Goal: Task Accomplishment & Management: Use online tool/utility

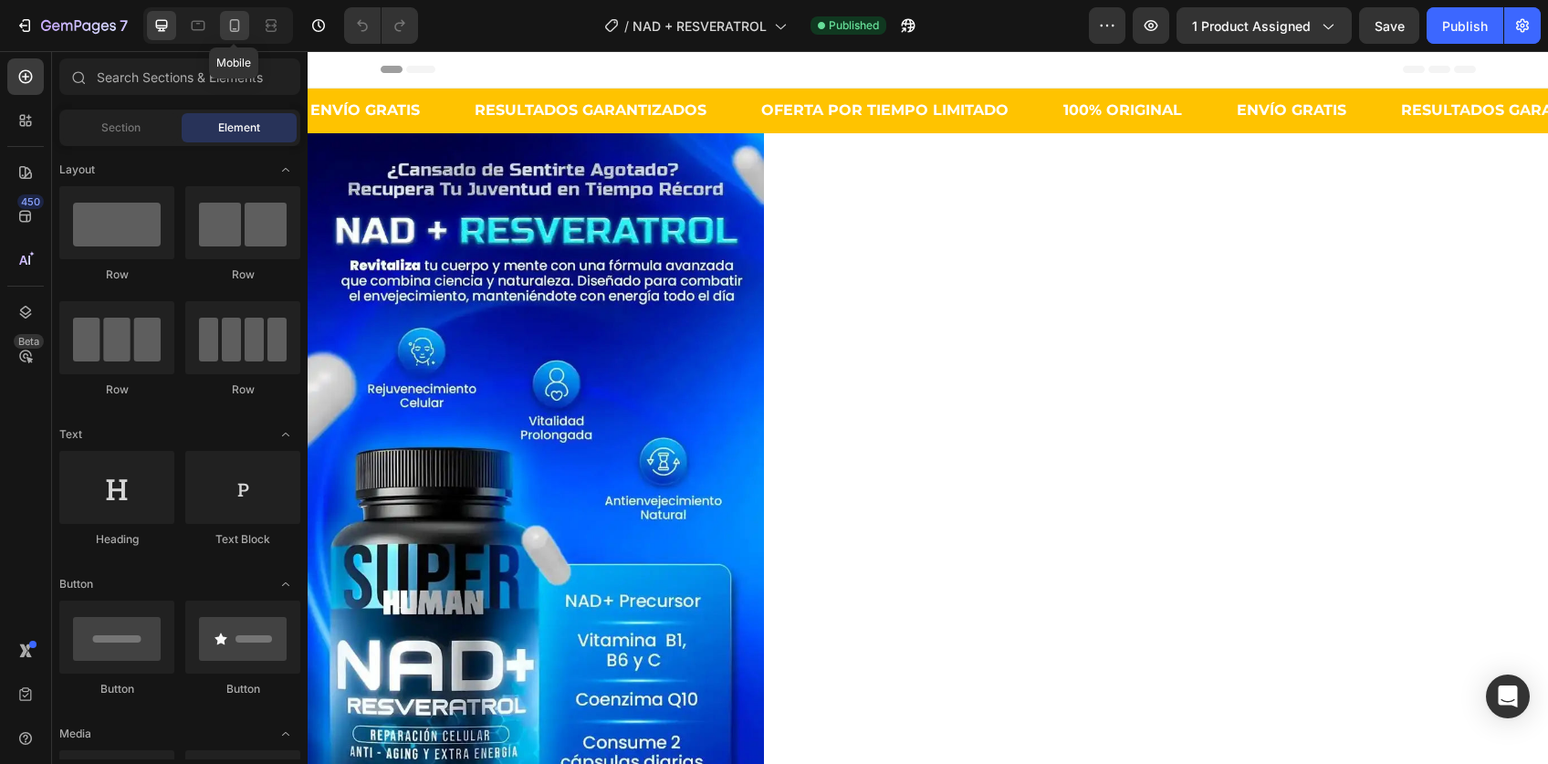
click at [233, 28] on icon at bounding box center [235, 25] width 10 height 13
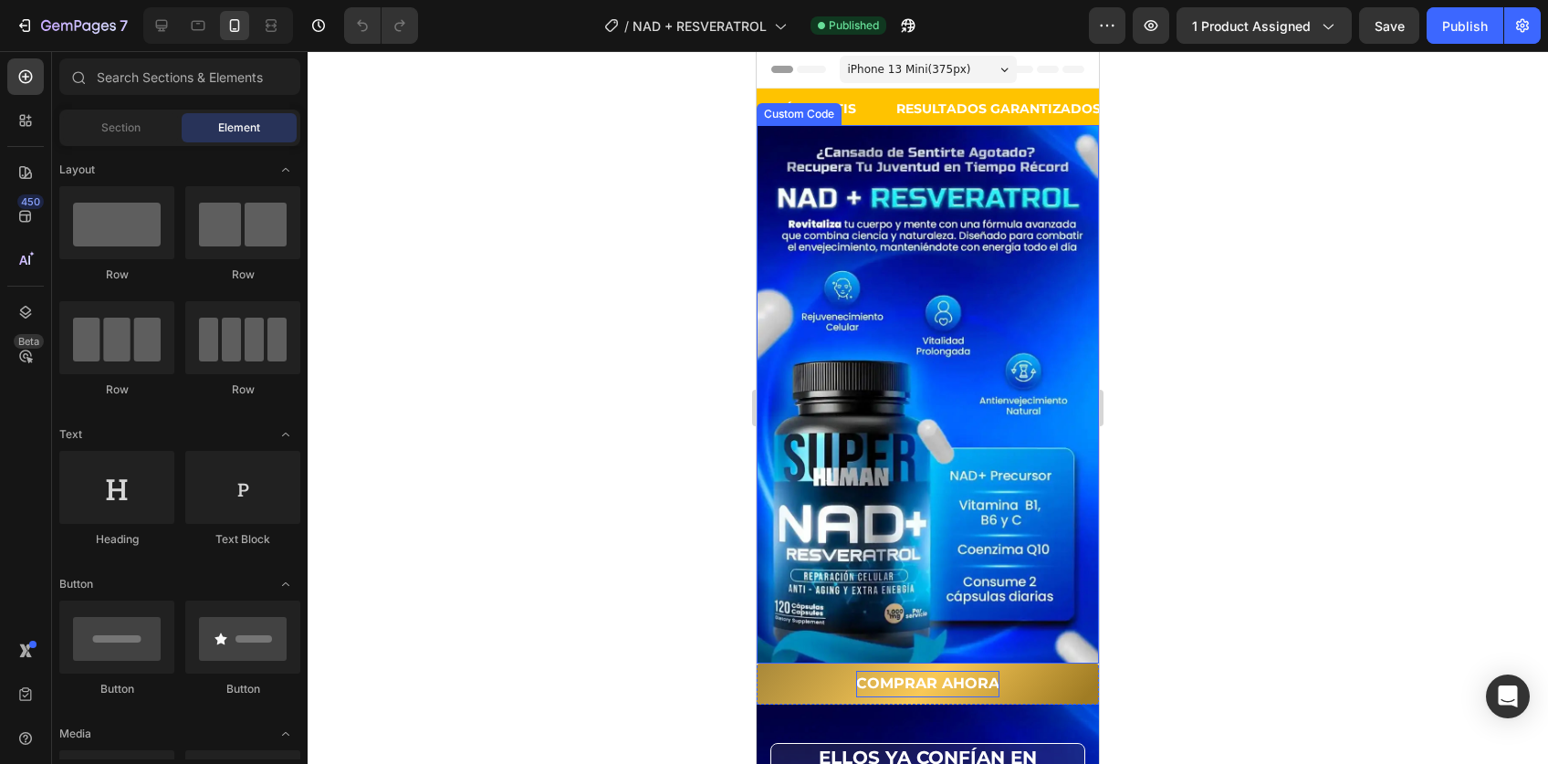
click at [861, 671] on p "COMPRAR AHORA" at bounding box center [927, 684] width 143 height 26
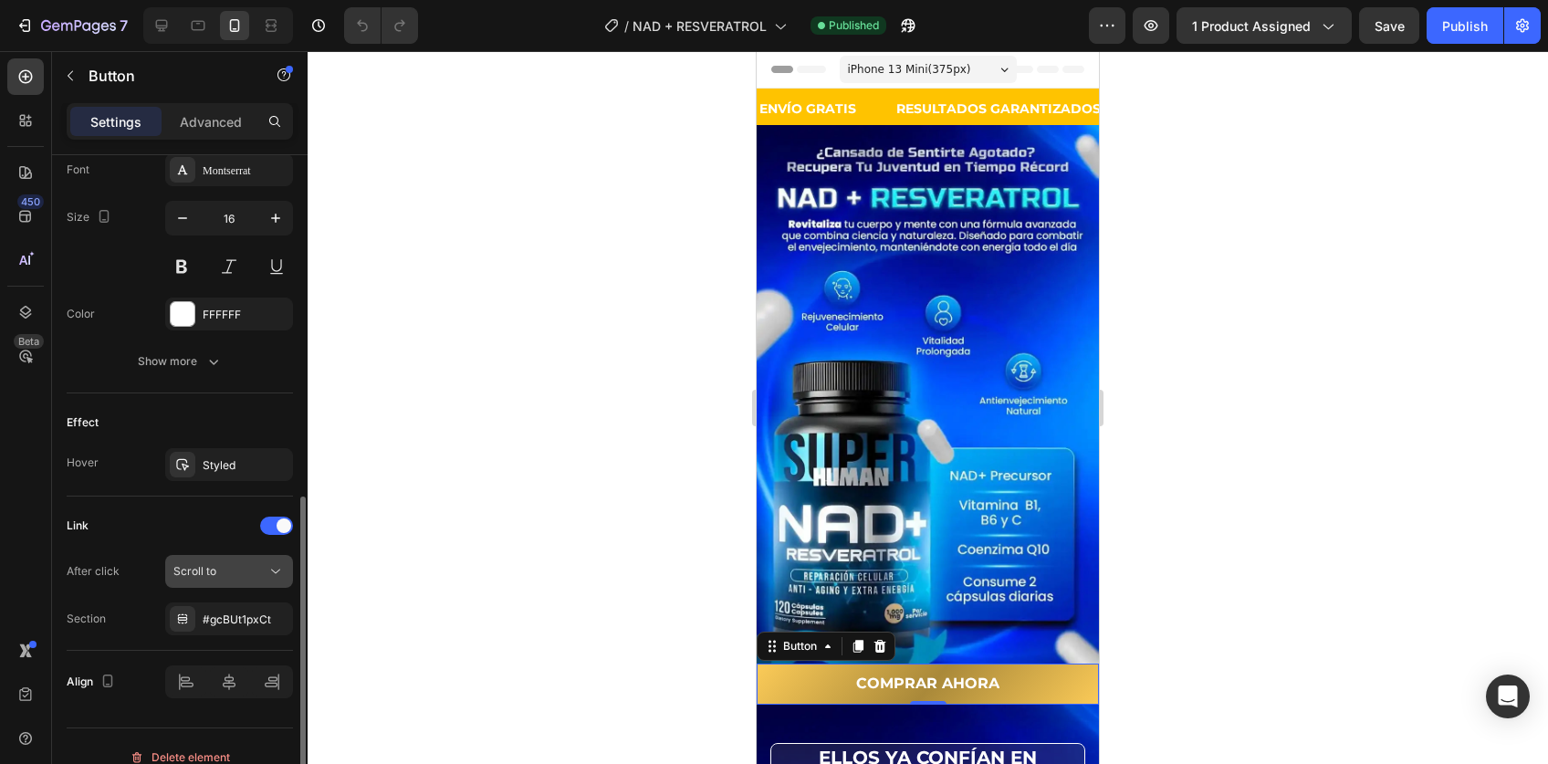
scroll to position [738, 0]
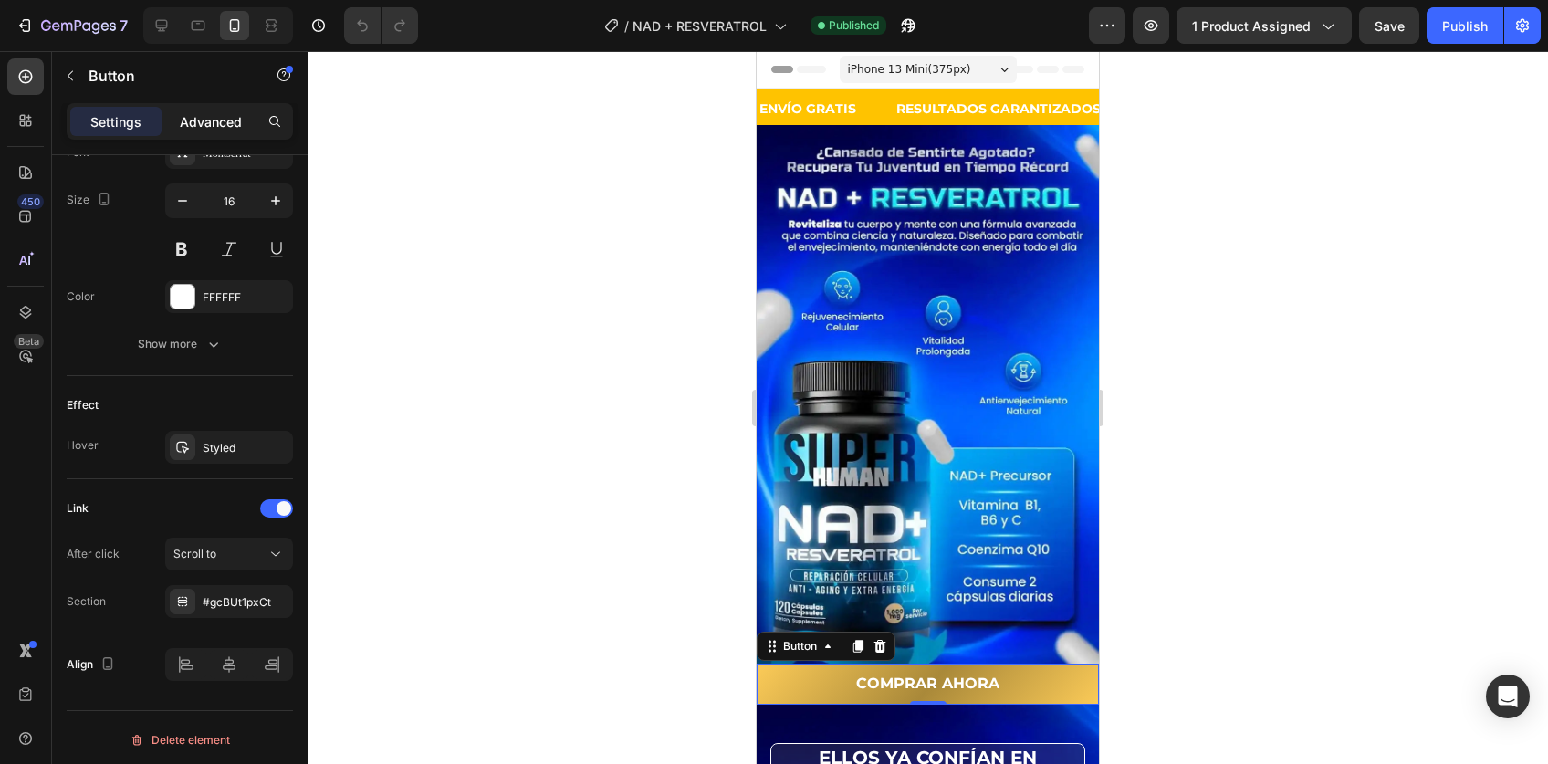
click at [214, 118] on p "Advanced" at bounding box center [211, 121] width 62 height 19
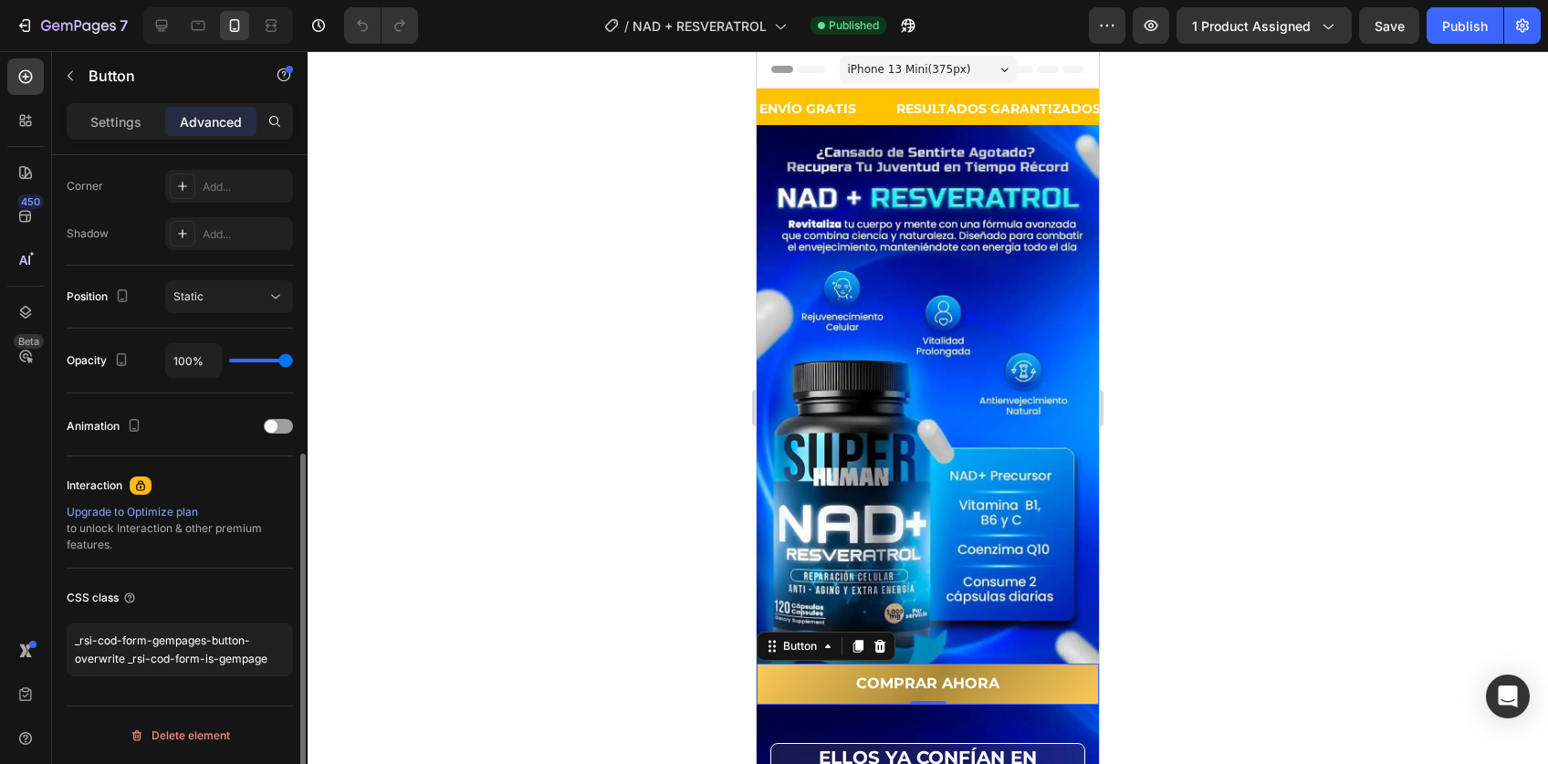
scroll to position [553, 0]
click at [162, 621] on div "CSS class _rsi-cod-form-gempages-button-overwrite _rsi-cod-form-is-gempage" at bounding box center [180, 633] width 226 height 122
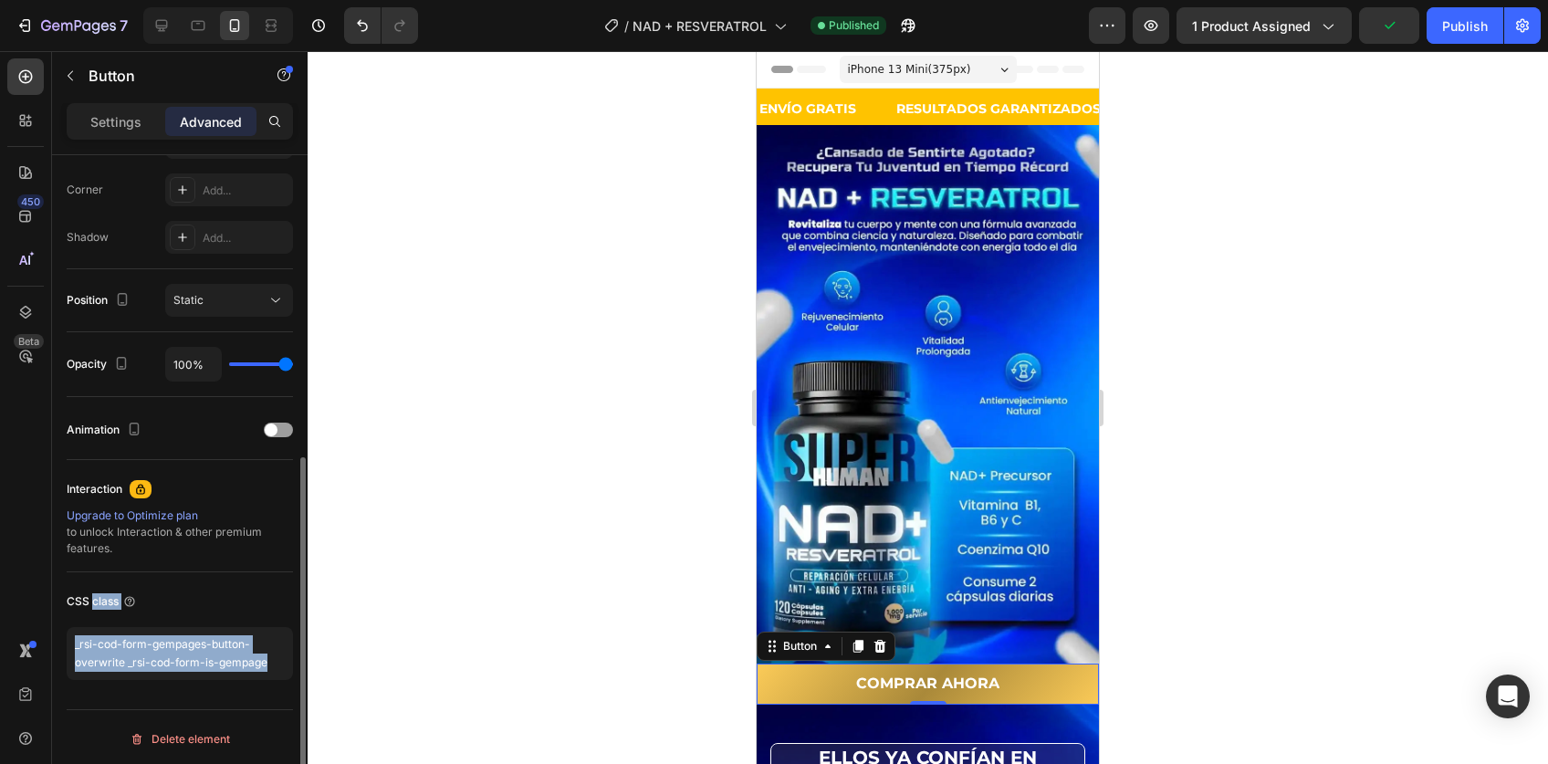
click at [162, 621] on div "CSS class _rsi-cod-form-gempages-button-overwrite _rsi-cod-form-is-gempage" at bounding box center [180, 633] width 226 height 122
click at [153, 673] on textarea "_rsi-cod-form-gempages-button-overwrite _rsi-cod-form-is-gempage" at bounding box center [180, 653] width 226 height 53
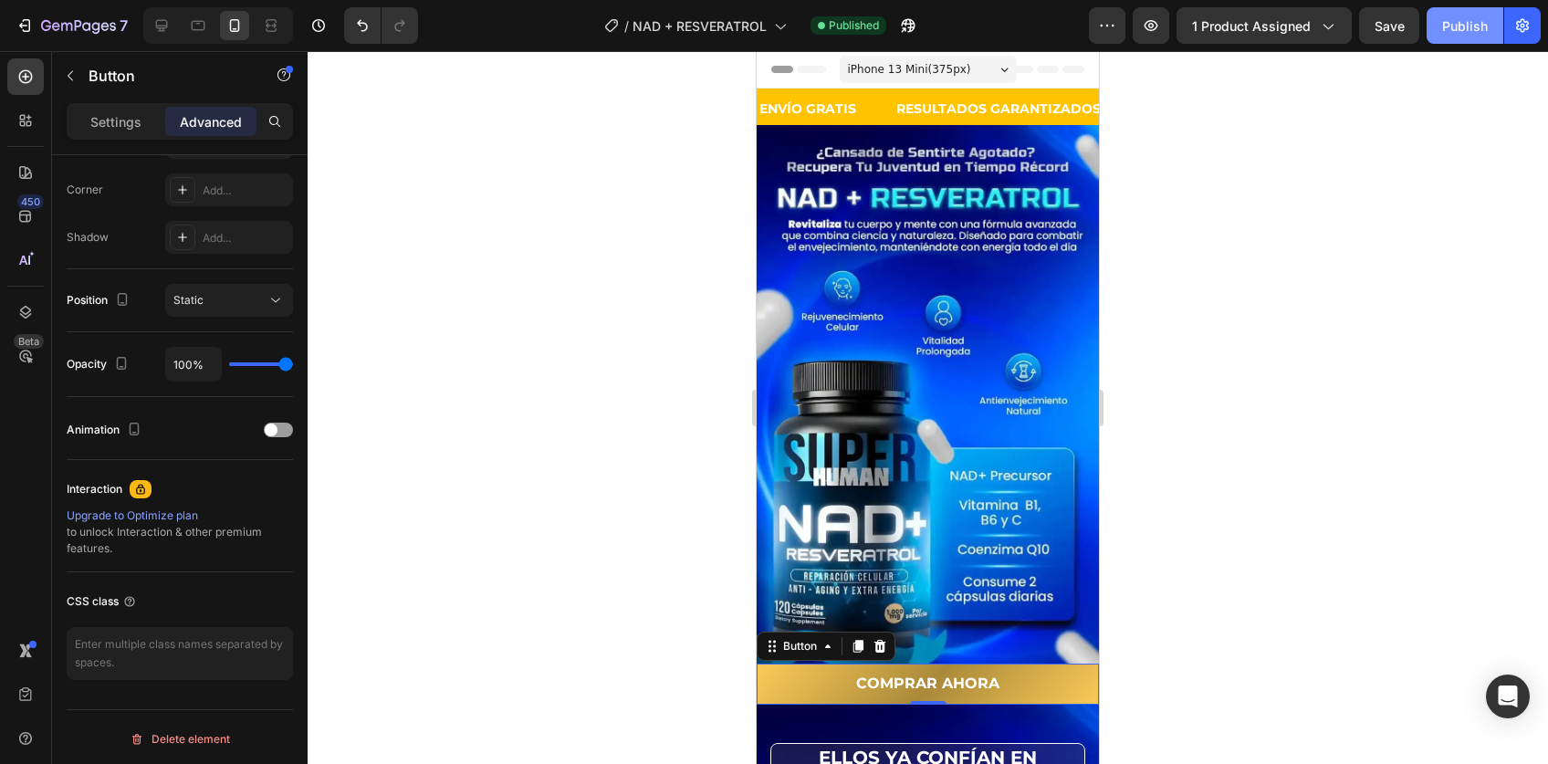
click at [1474, 26] on div "Publish" at bounding box center [1465, 25] width 46 height 19
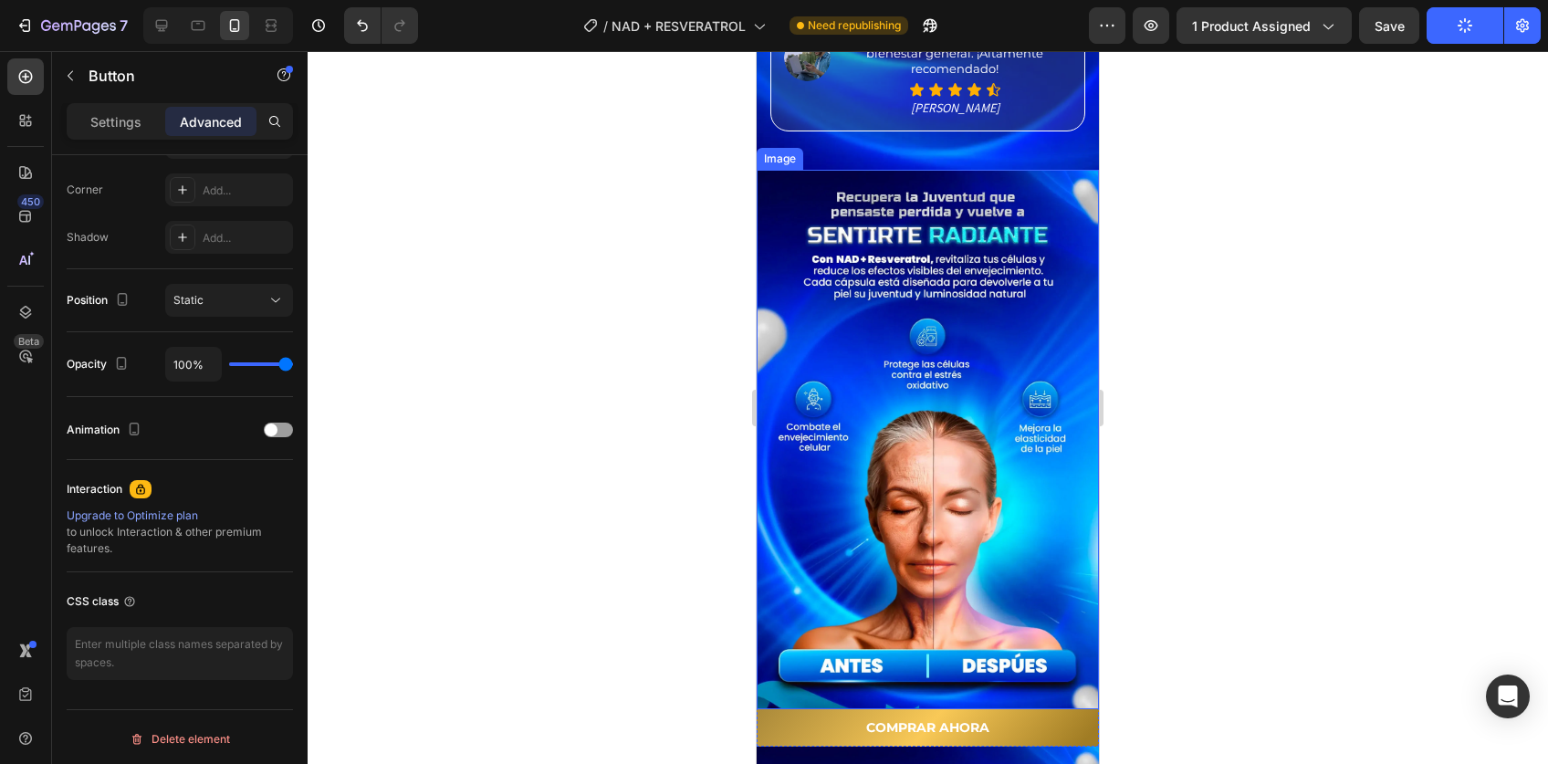
scroll to position [1414, 0]
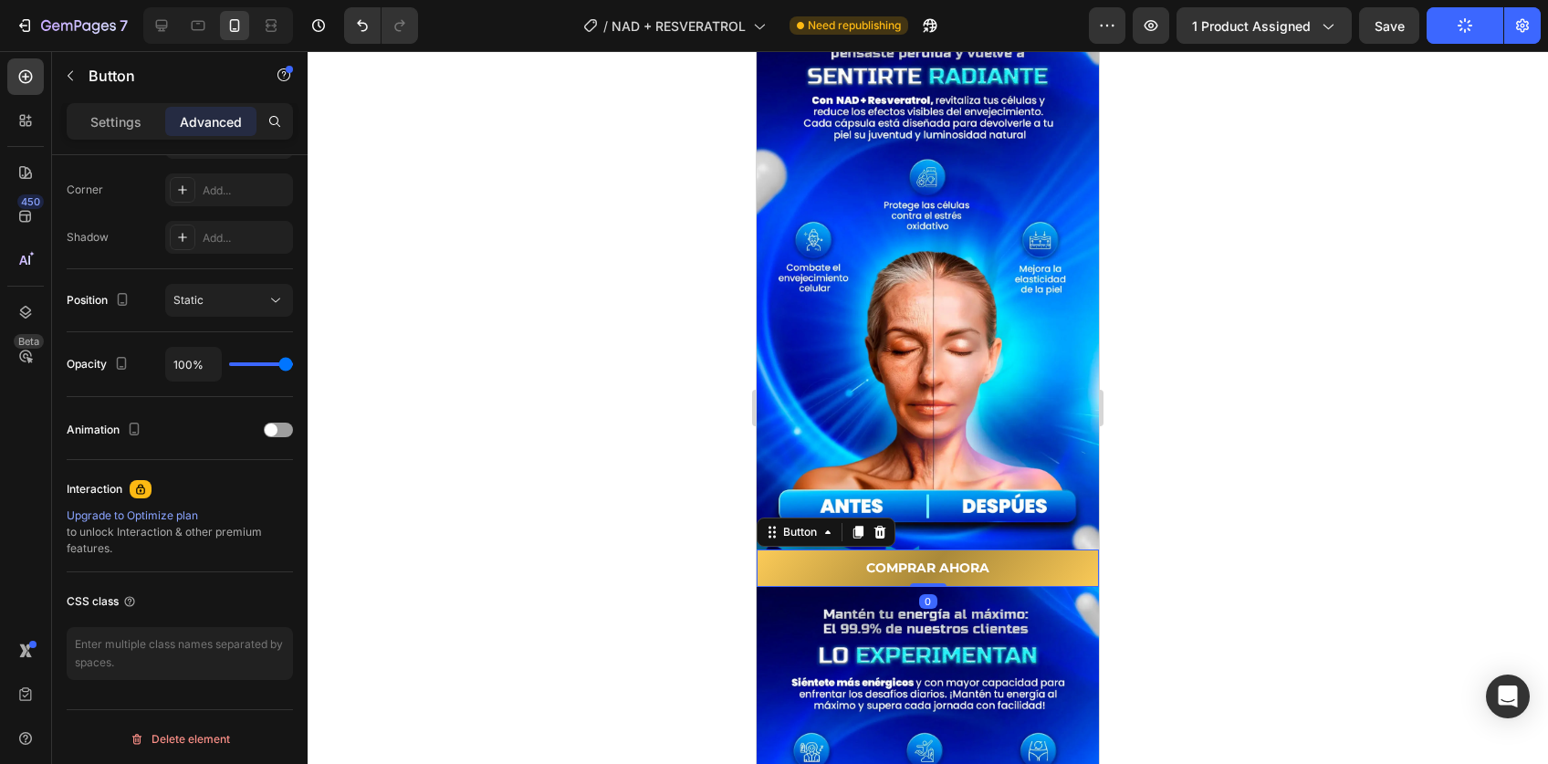
click at [889, 549] on link "COMPRAR AHORA" at bounding box center [927, 567] width 342 height 37
click at [938, 557] on p "COMPRAR AHORA" at bounding box center [927, 568] width 123 height 23
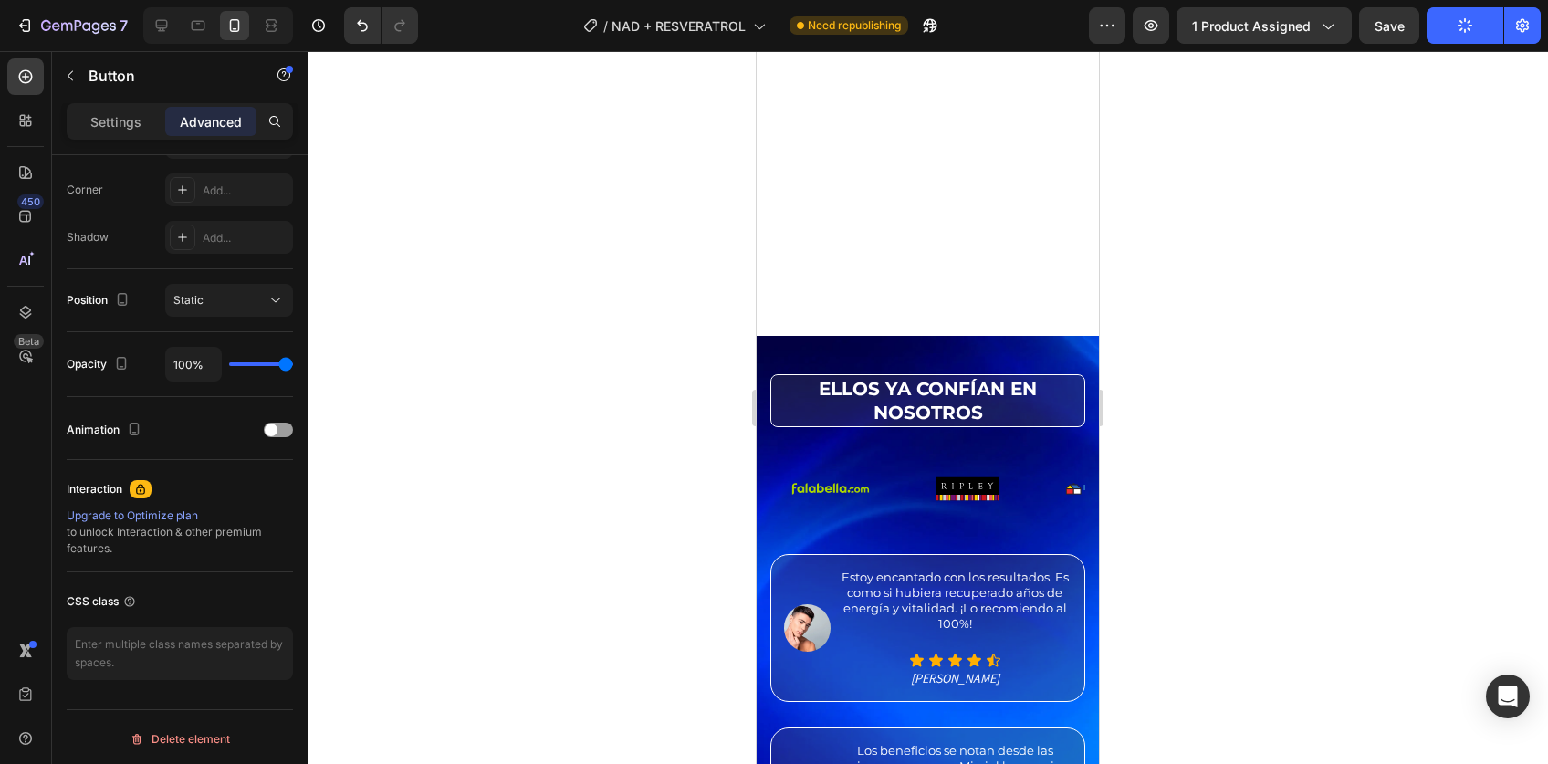
scroll to position [304, 0]
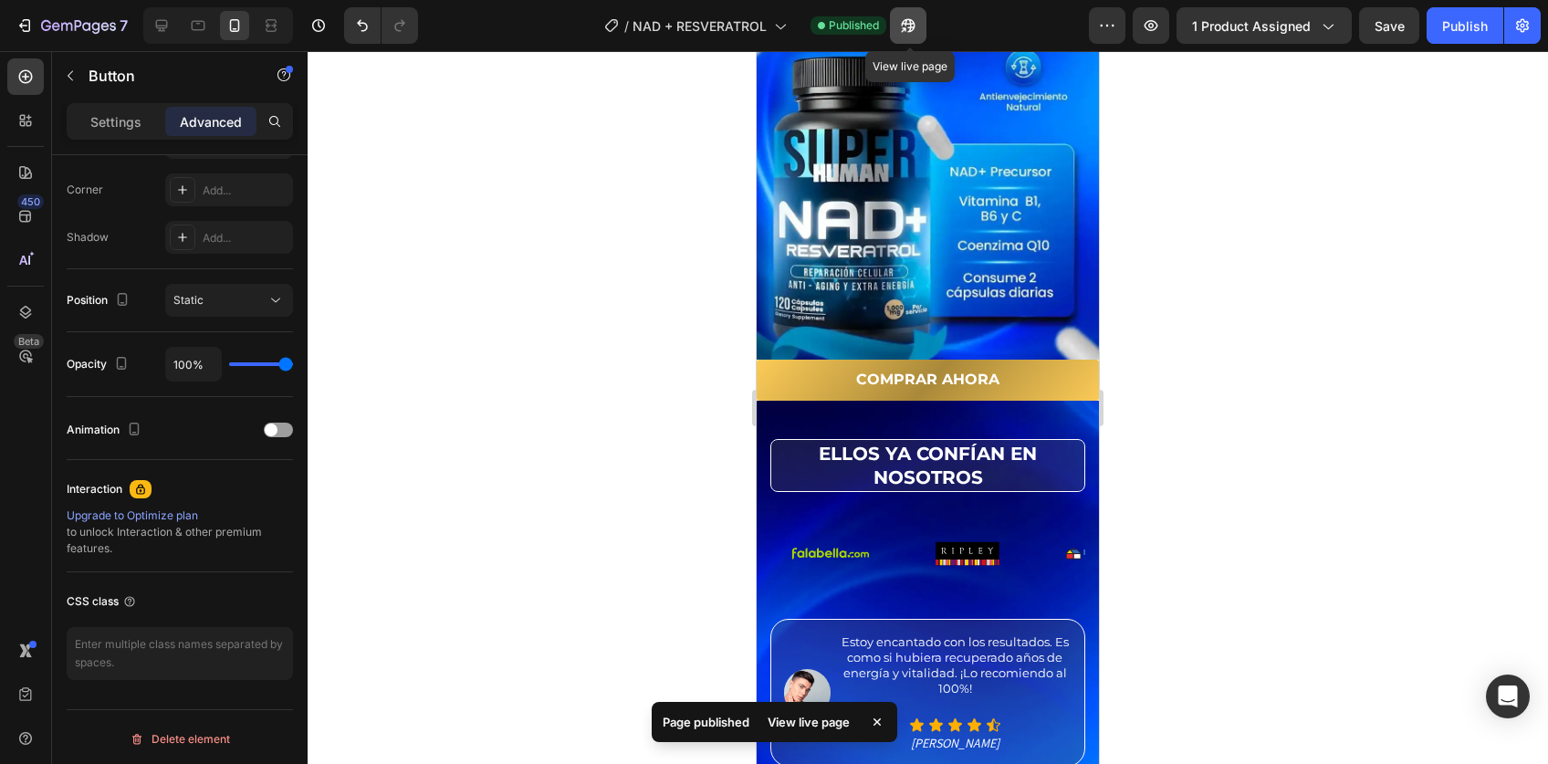
click at [906, 27] on icon "button" at bounding box center [904, 29] width 5 height 5
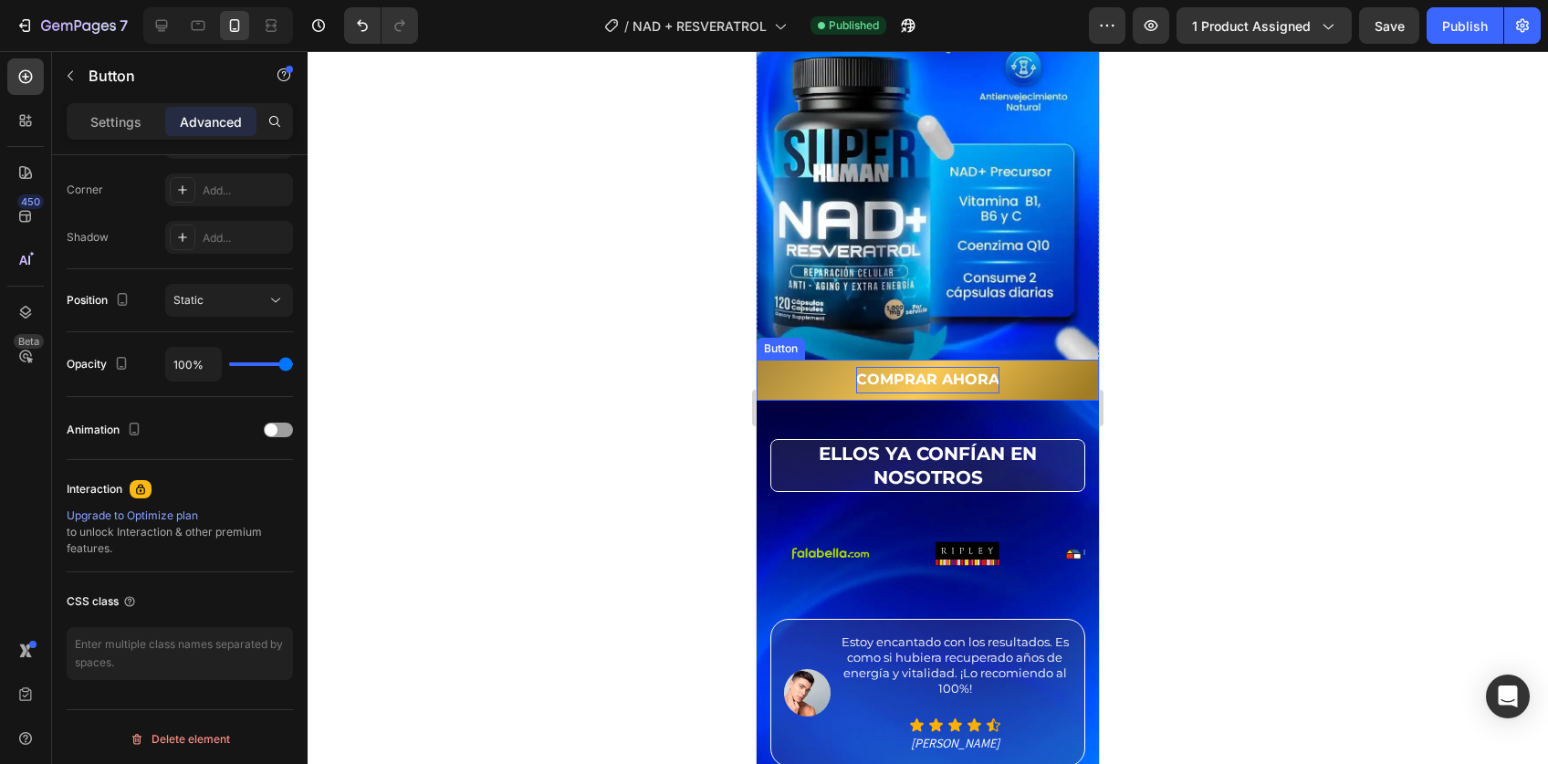
click at [869, 367] on p "COMPRAR AHORA" at bounding box center [927, 380] width 143 height 26
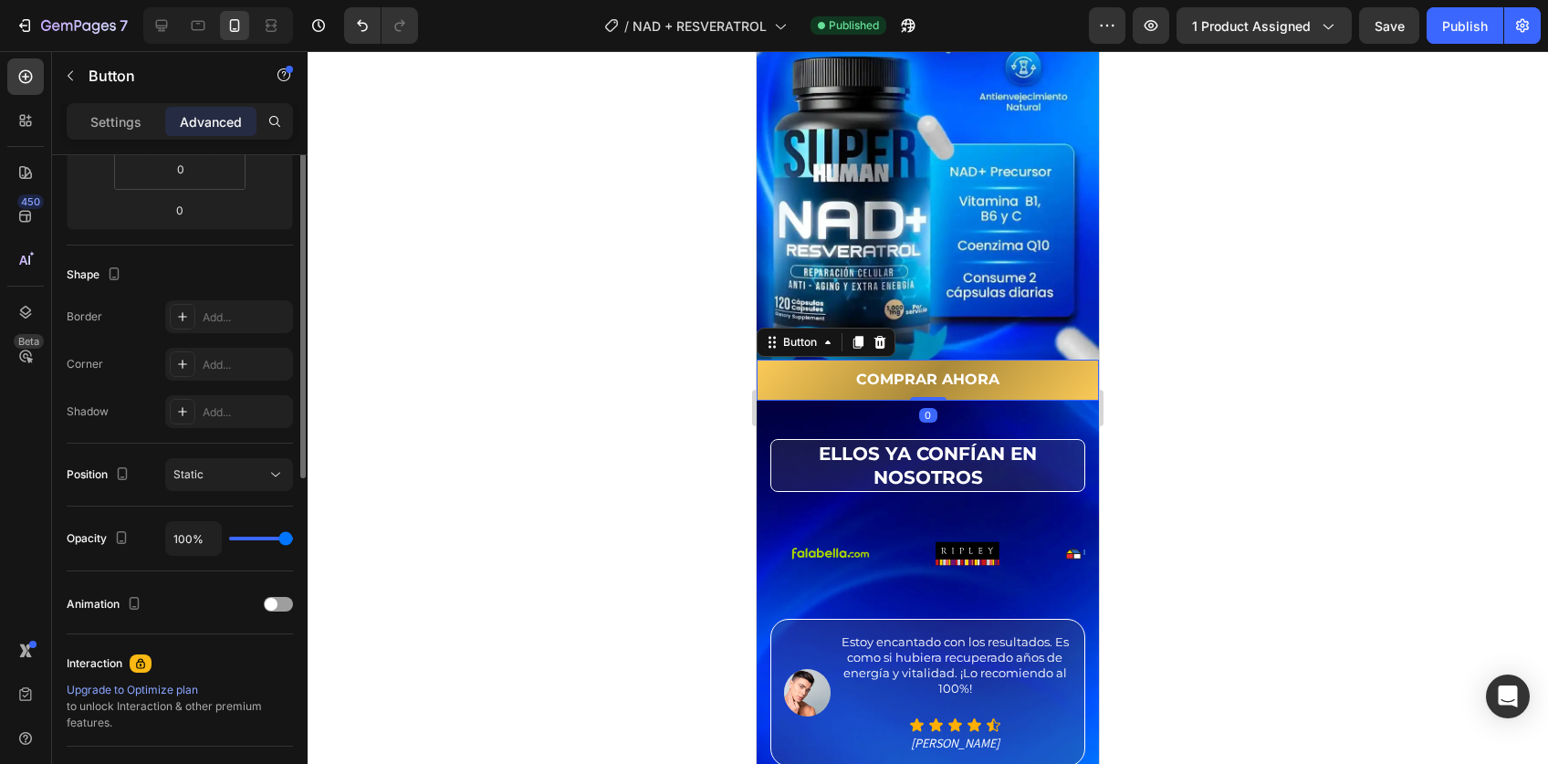
scroll to position [222, 0]
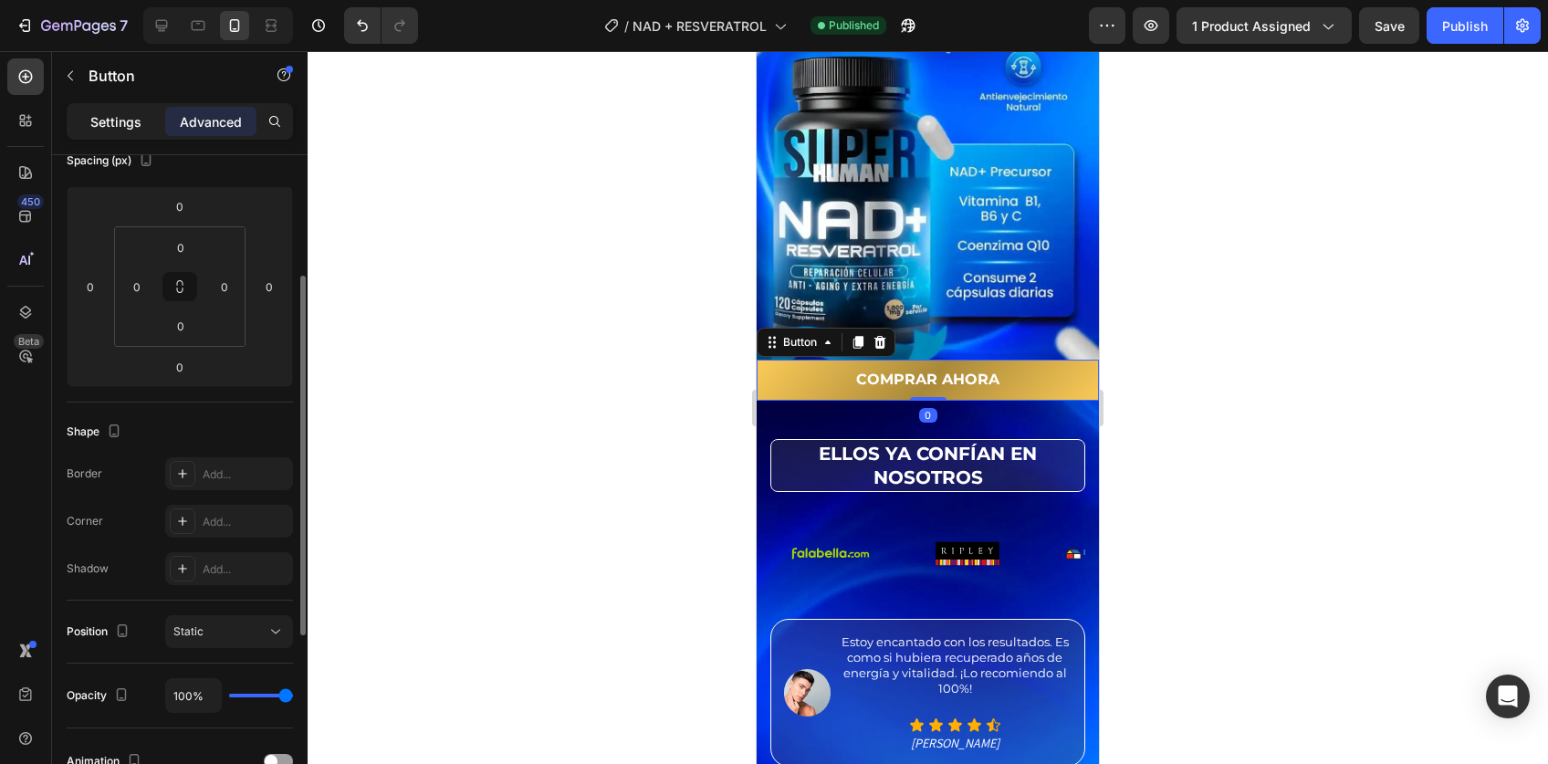
click at [120, 130] on p "Settings" at bounding box center [115, 121] width 51 height 19
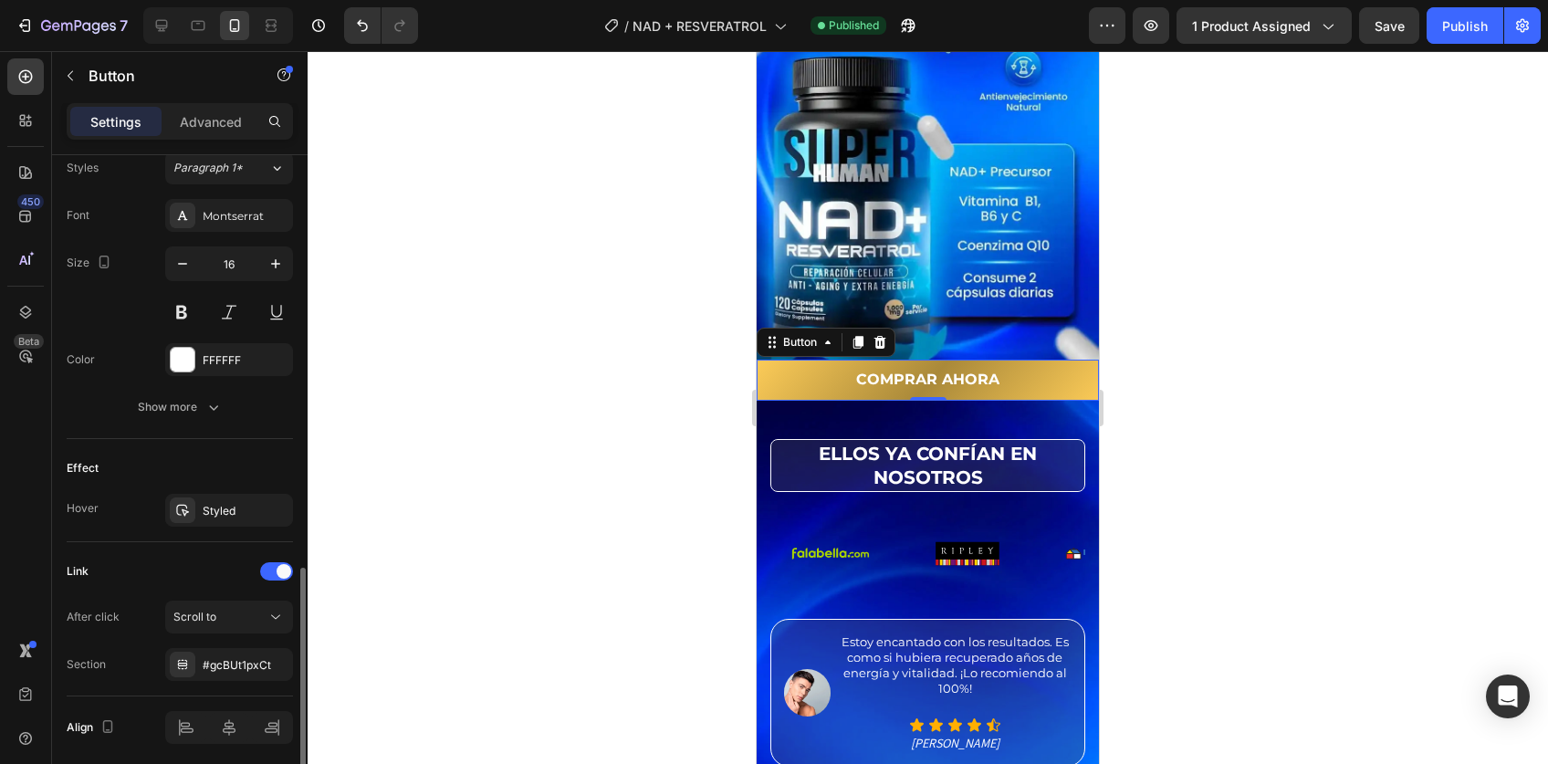
scroll to position [738, 0]
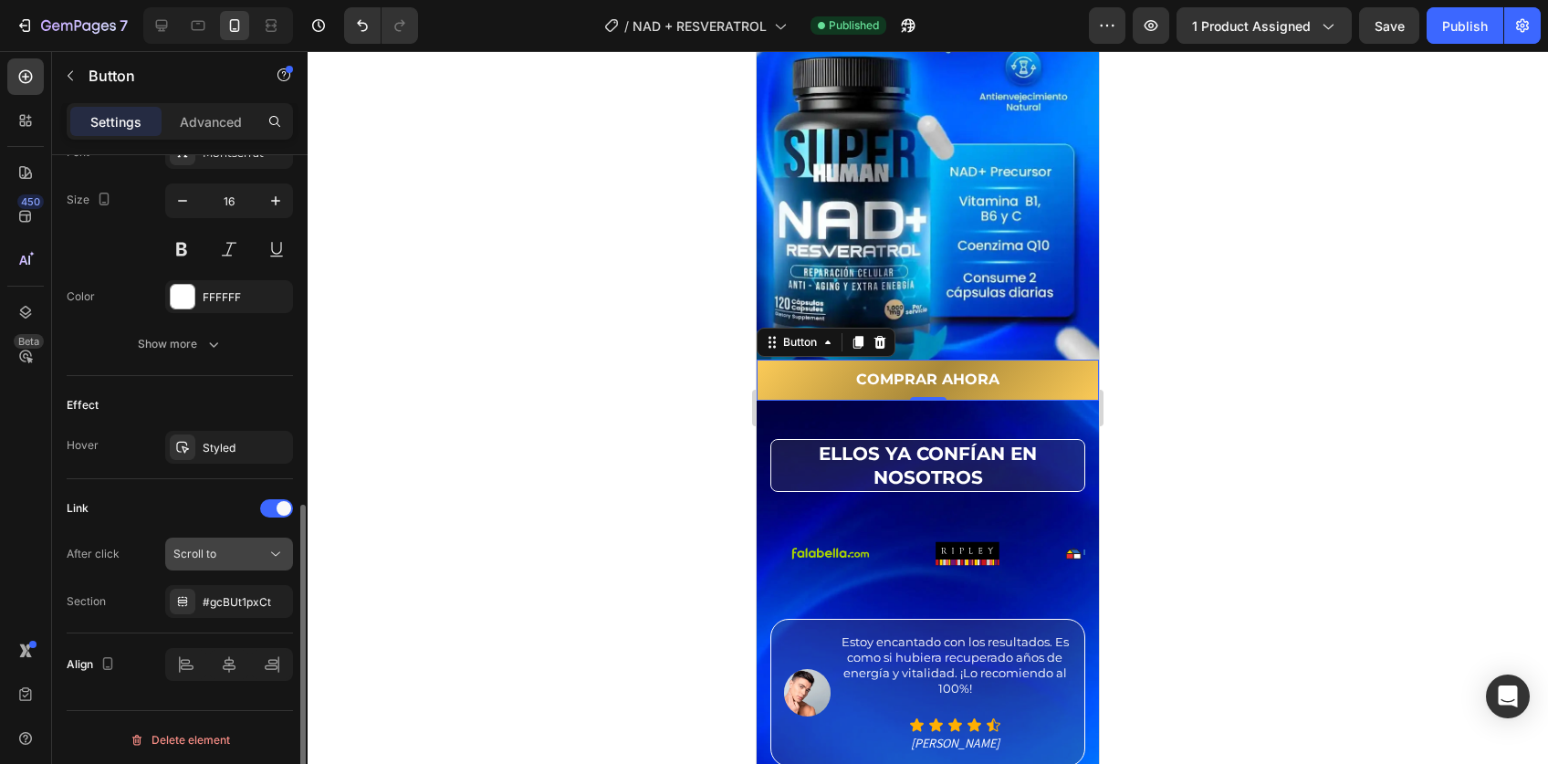
click at [230, 554] on div "Scroll to" at bounding box center [219, 554] width 93 height 16
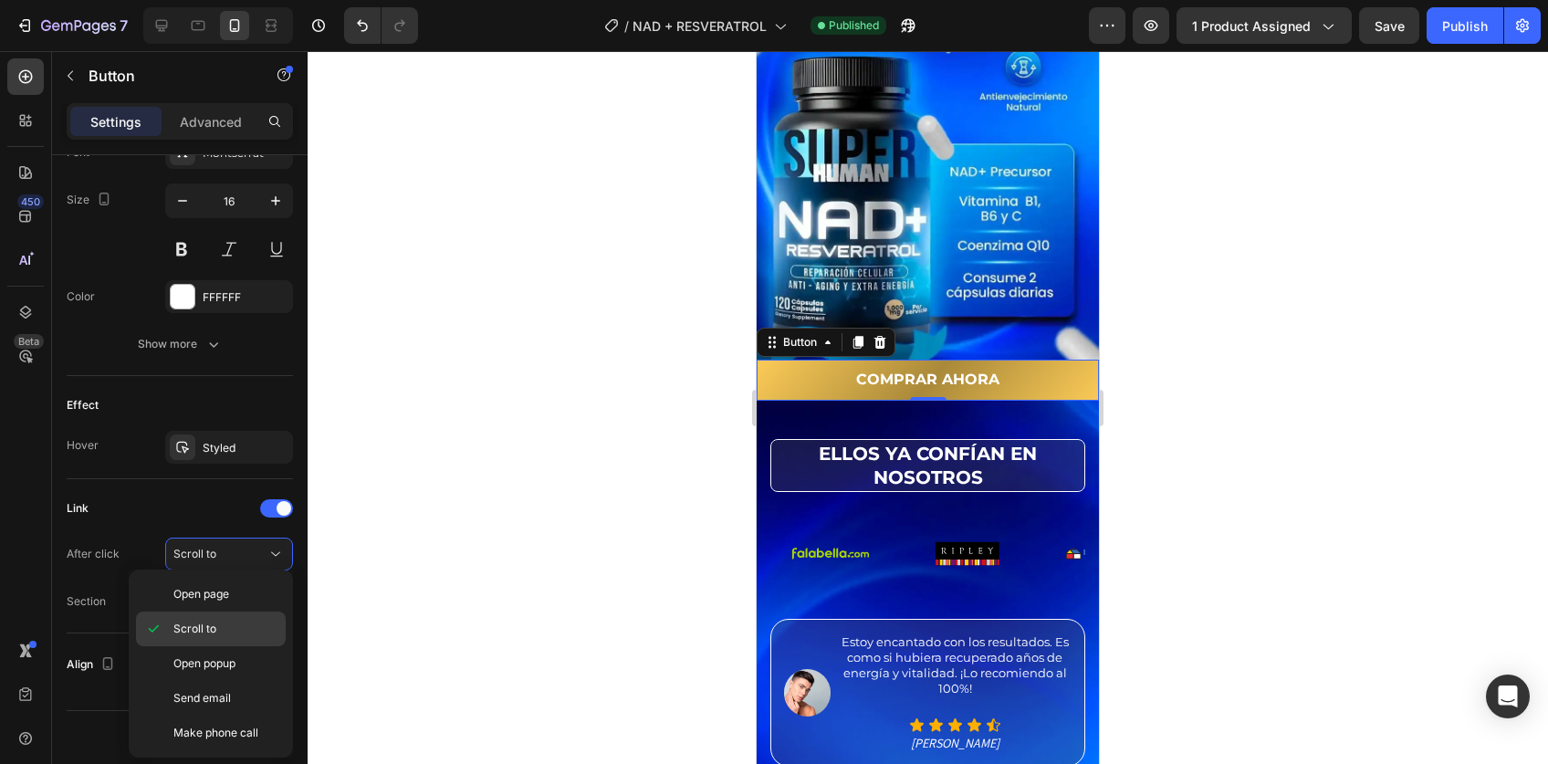
click at [204, 646] on div "Scroll to" at bounding box center [211, 663] width 150 height 35
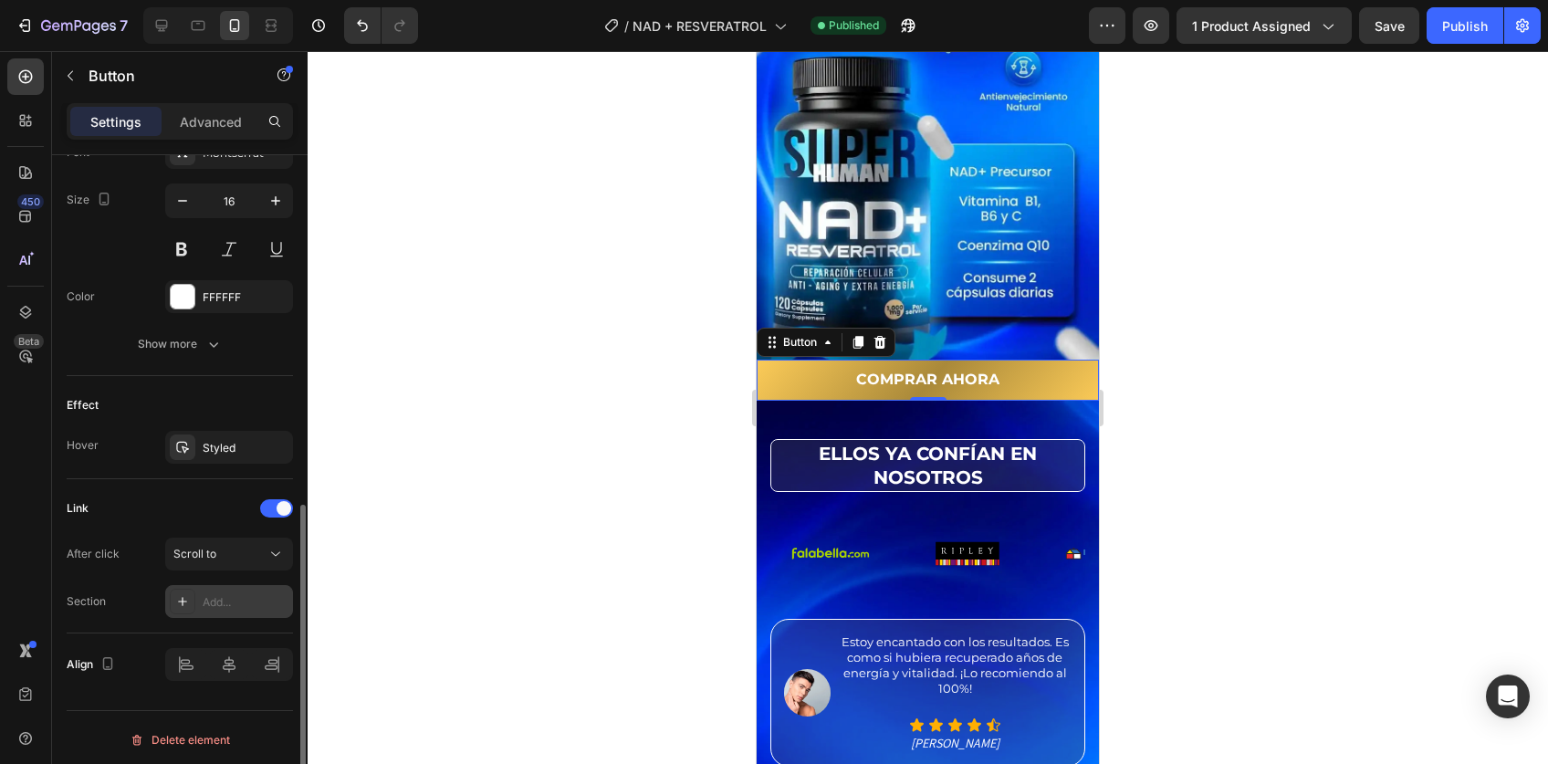
click at [228, 594] on div "Add..." at bounding box center [246, 602] width 86 height 16
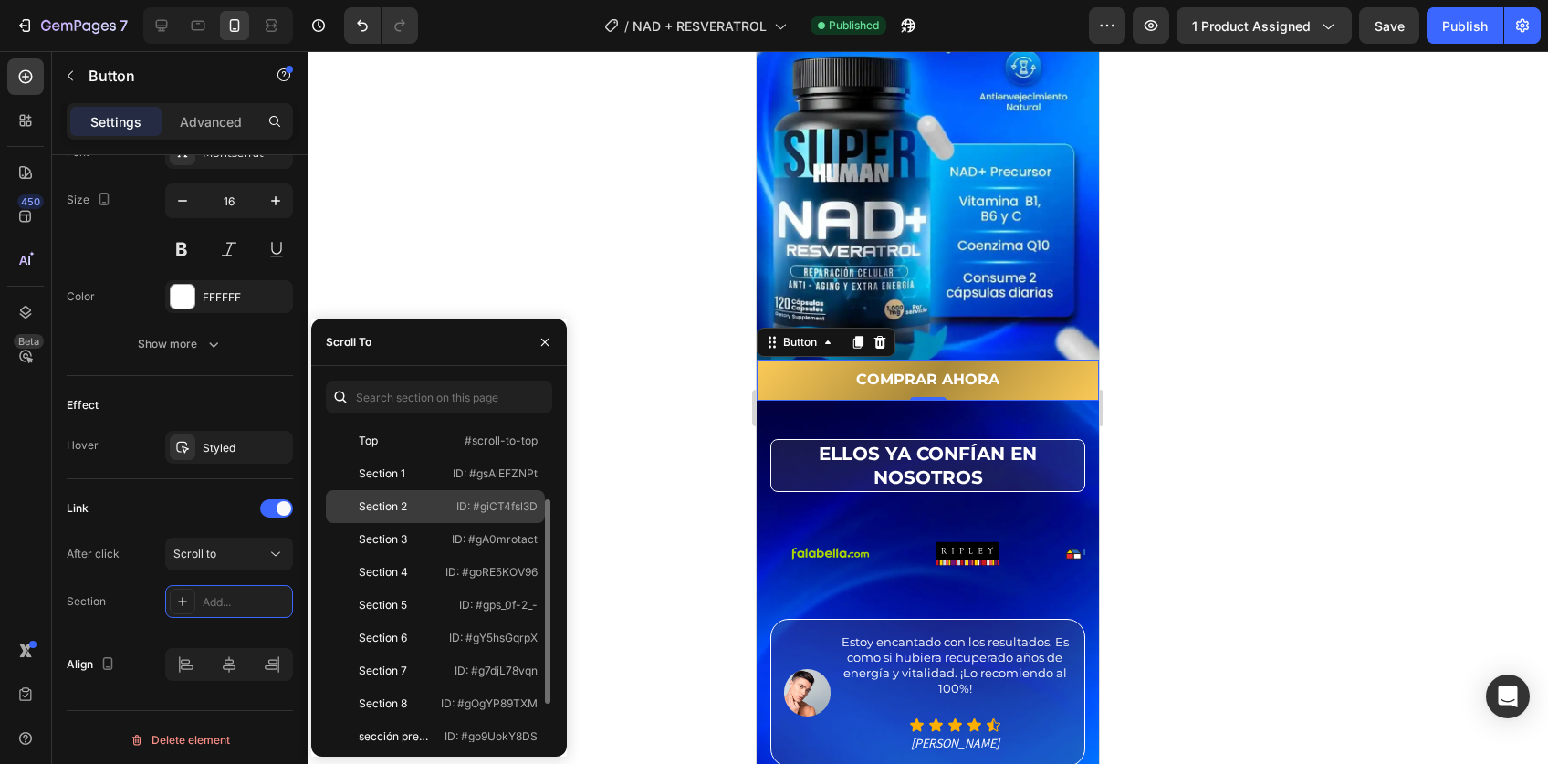
scroll to position [175, 0]
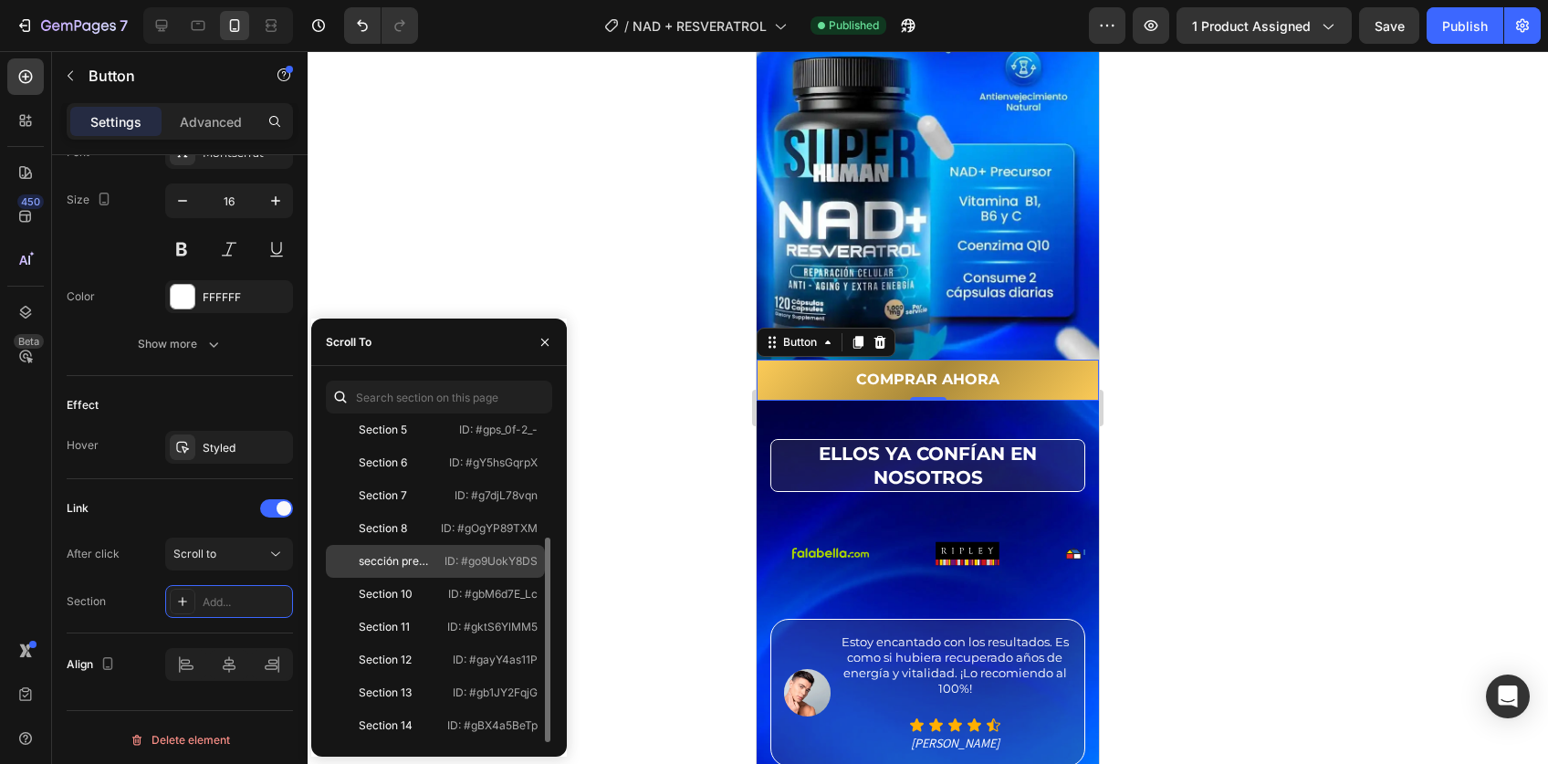
click at [407, 568] on div "sección precio" at bounding box center [396, 561] width 75 height 16
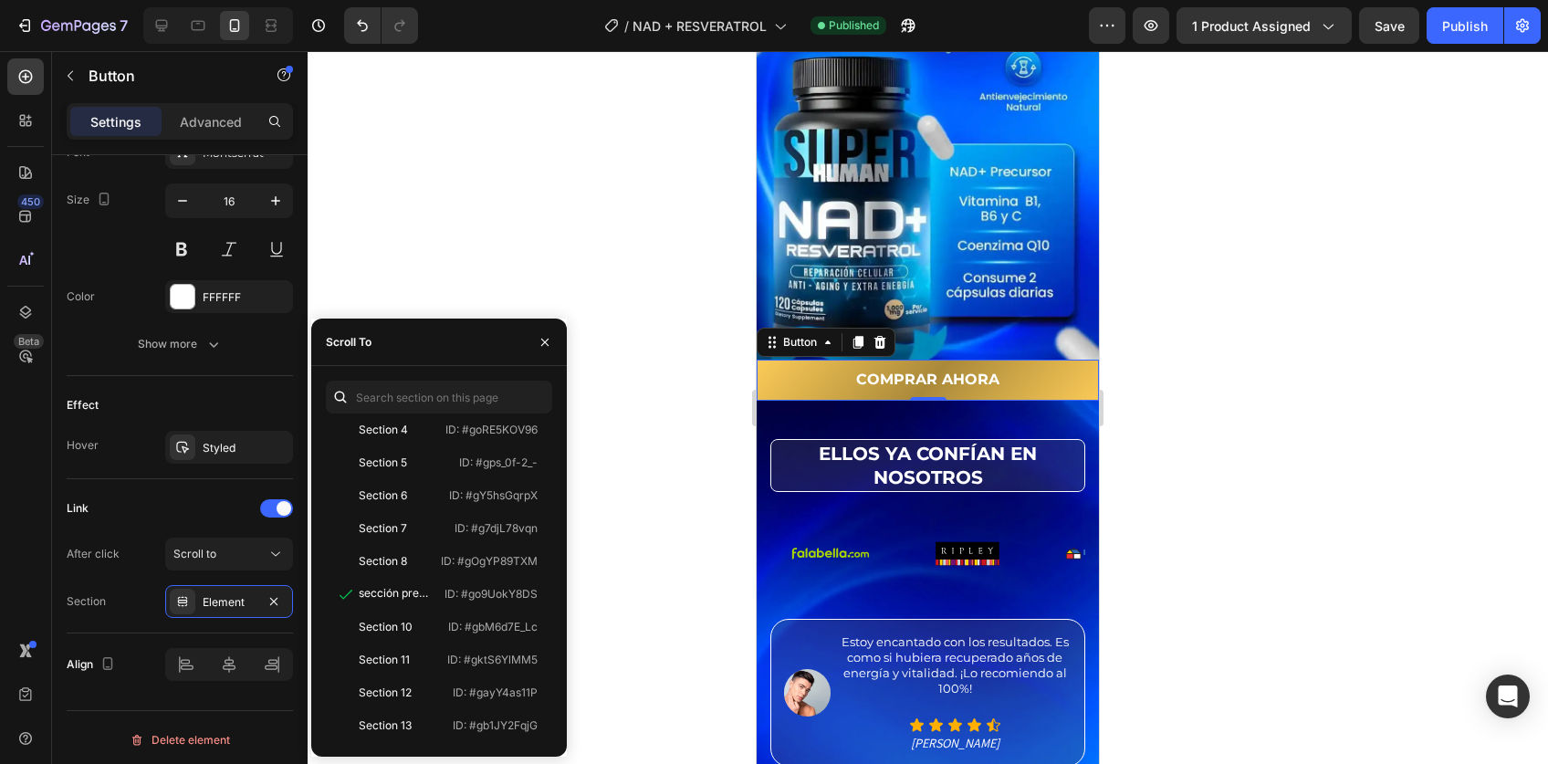
click at [628, 583] on div at bounding box center [928, 407] width 1240 height 713
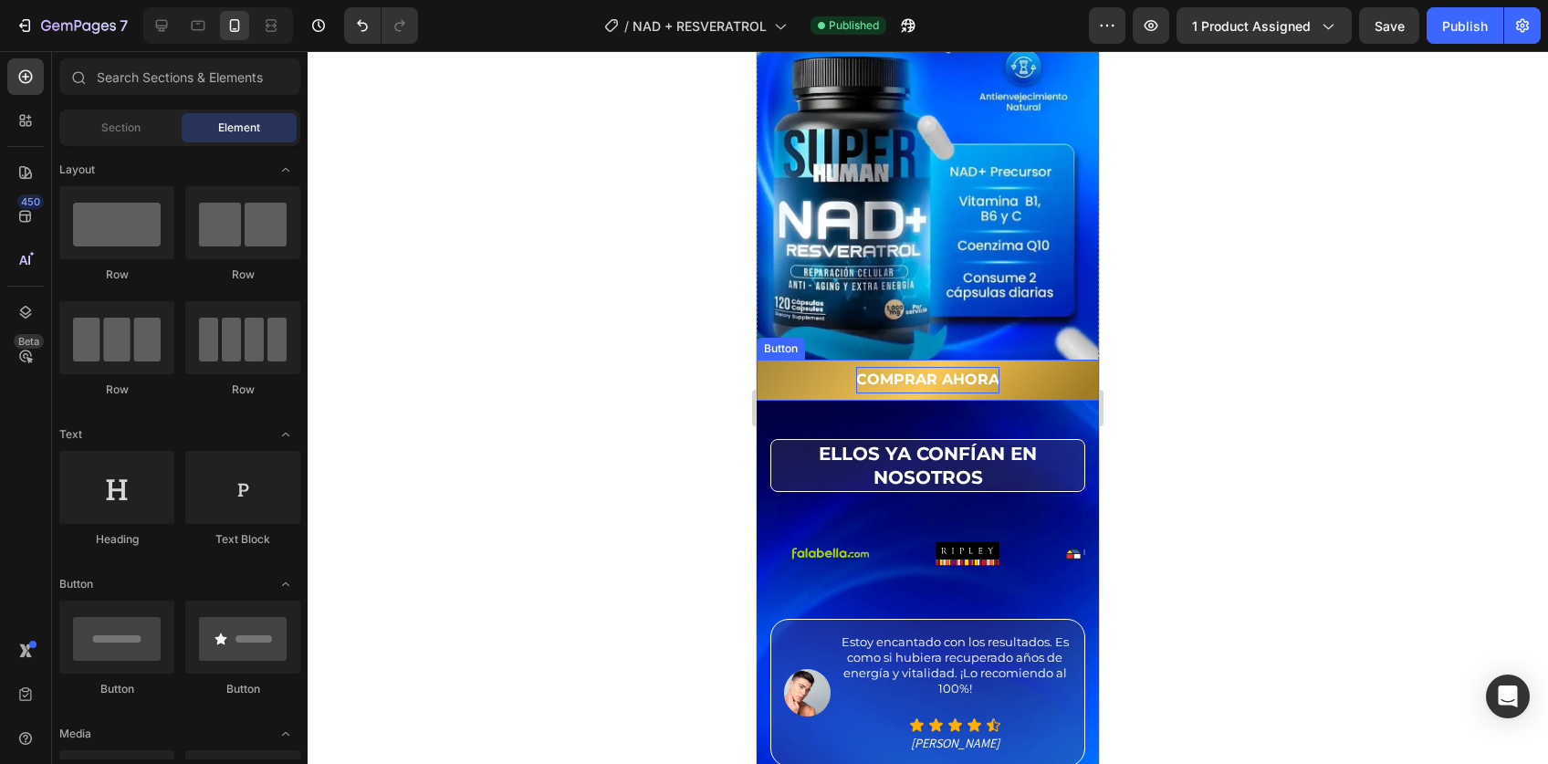
click at [919, 367] on p "COMPRAR AHORA" at bounding box center [927, 380] width 143 height 26
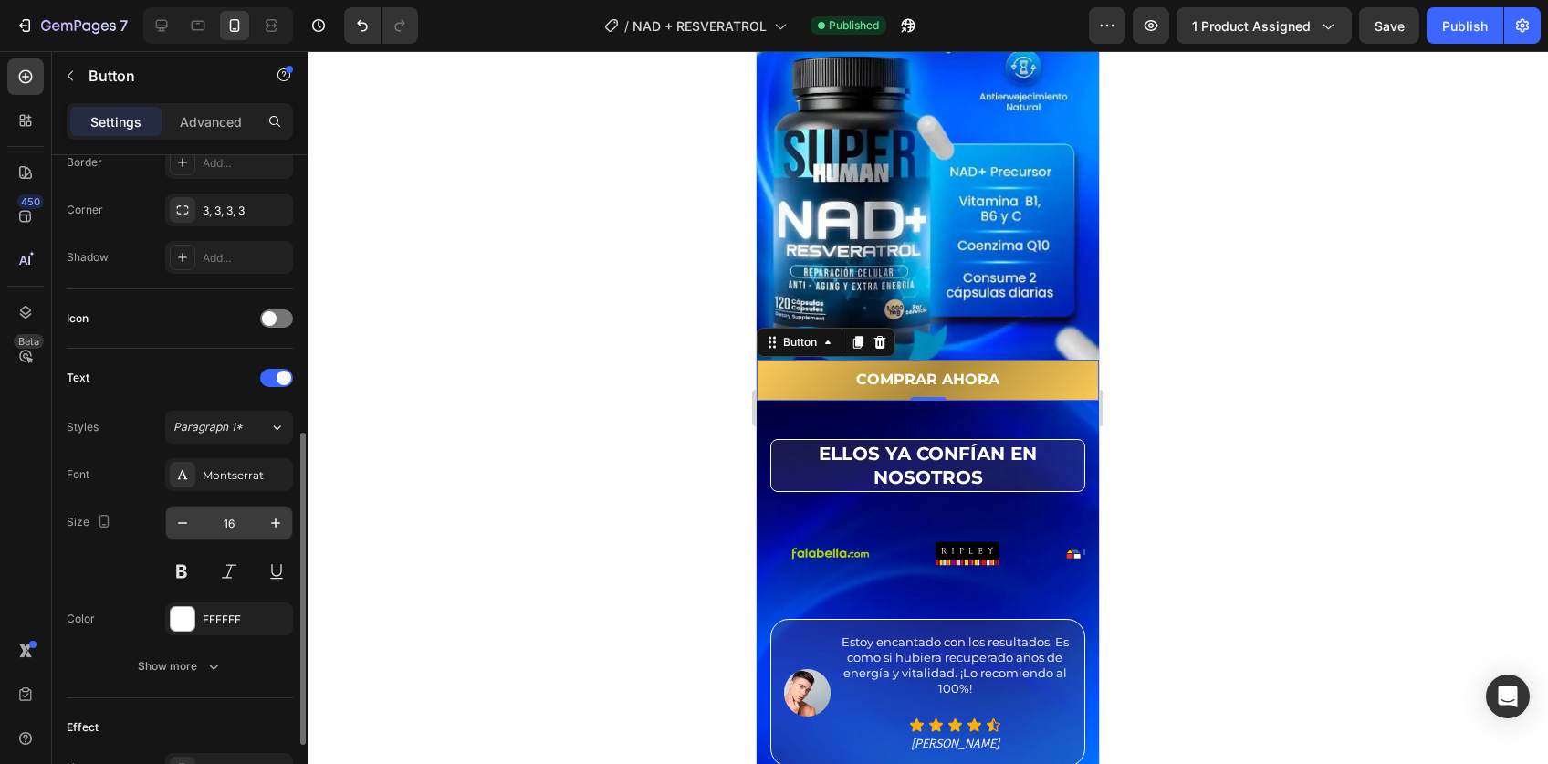
scroll to position [738, 0]
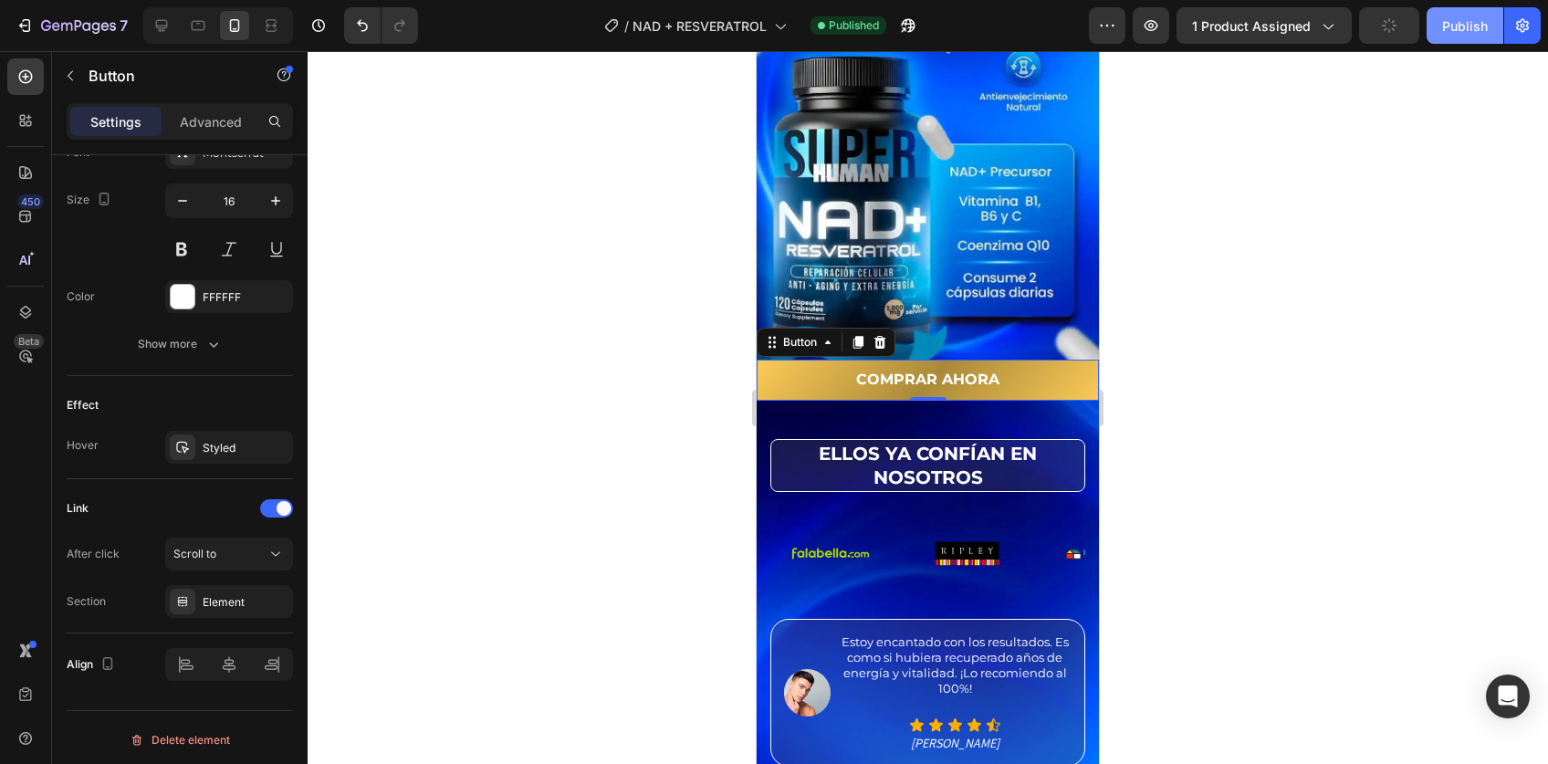
click at [1455, 36] on button "Publish" at bounding box center [1464, 25] width 77 height 37
click at [927, 27] on icon "button" at bounding box center [925, 29] width 5 height 5
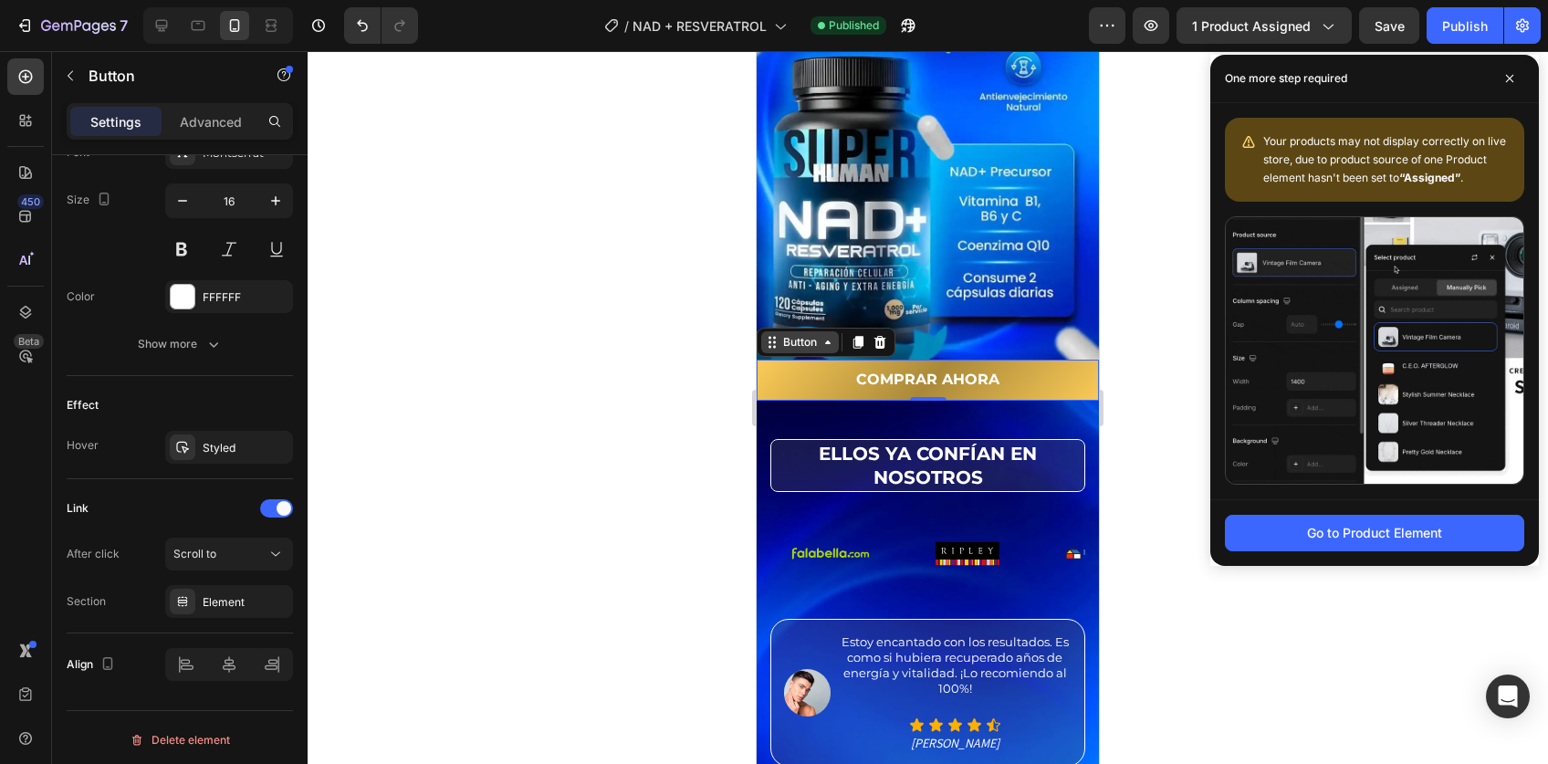
scroll to position [0, 0]
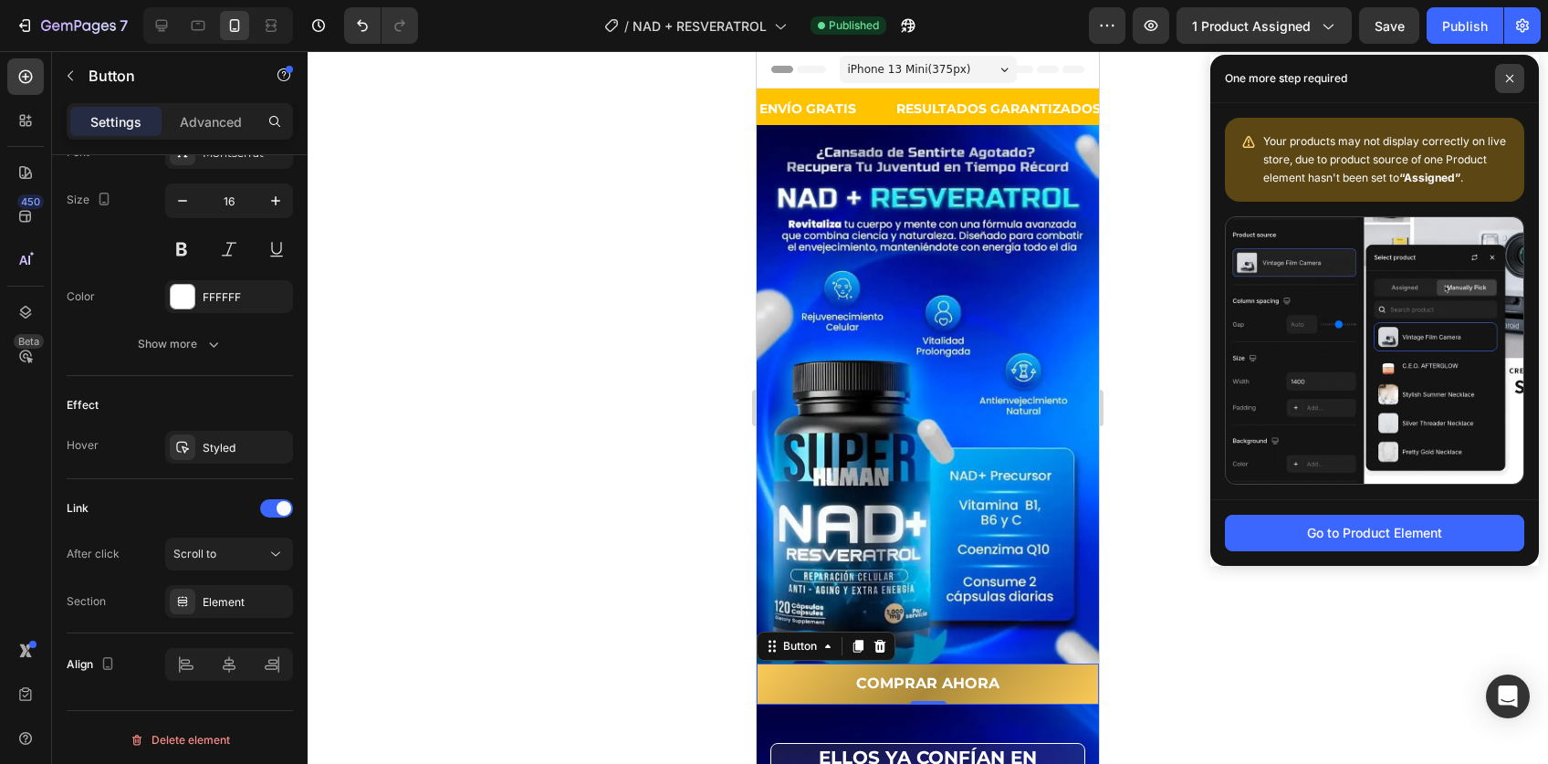
click at [1505, 85] on span at bounding box center [1509, 78] width 29 height 29
